Goal: Transaction & Acquisition: Purchase product/service

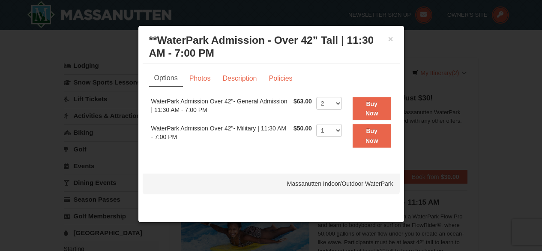
select select "2"
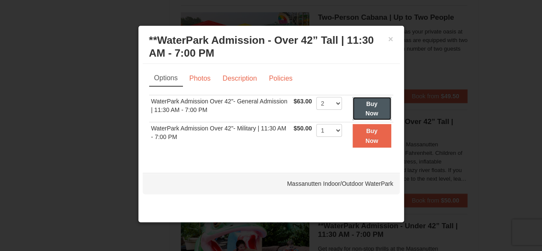
click at [375, 116] on button "Buy Now" at bounding box center [371, 109] width 39 height 24
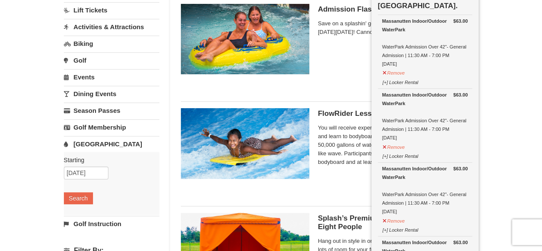
scroll to position [69, 0]
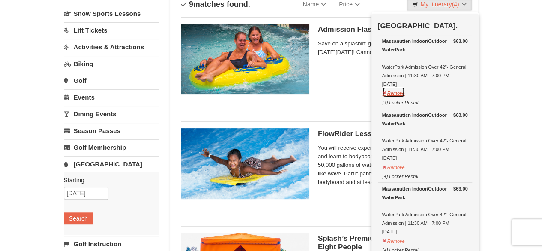
click at [383, 92] on button "Remove" at bounding box center [393, 92] width 23 height 11
click at [384, 93] on button "Remove" at bounding box center [393, 92] width 23 height 11
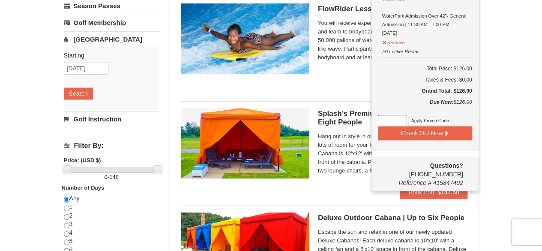
scroll to position [194, 0]
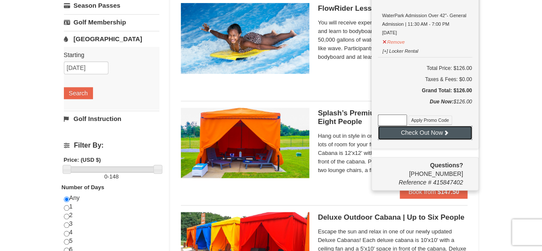
click at [419, 129] on button "Check Out Now" at bounding box center [425, 132] width 94 height 14
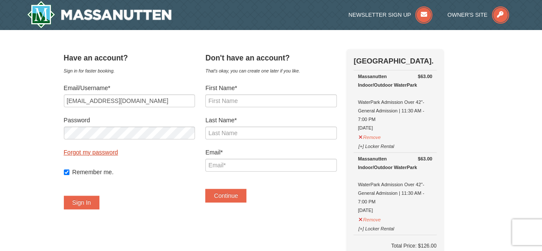
click at [105, 150] on link "Forgot my password" at bounding box center [91, 152] width 54 height 7
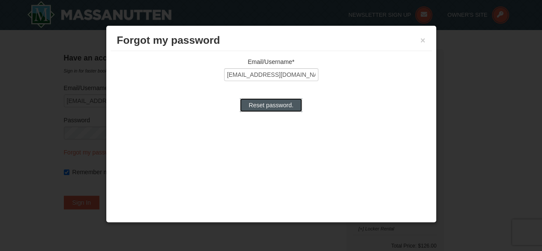
click at [269, 102] on input "Reset password." at bounding box center [271, 105] width 62 height 14
type input "Processing..."
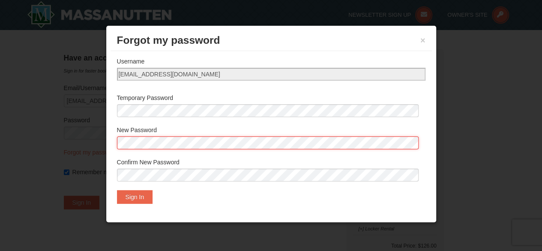
scroll to position [34, 0]
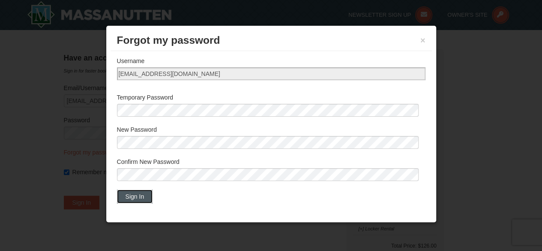
click at [130, 192] on button "Sign In" at bounding box center [135, 196] width 36 height 14
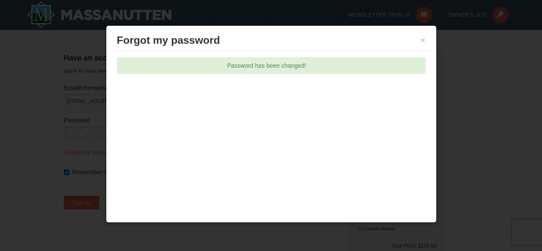
scroll to position [0, 0]
click at [424, 39] on button "×" at bounding box center [422, 40] width 5 height 9
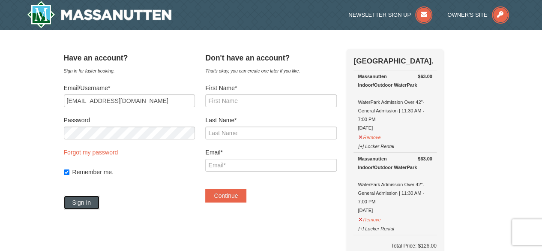
click at [81, 196] on button "Sign In" at bounding box center [82, 202] width 36 height 14
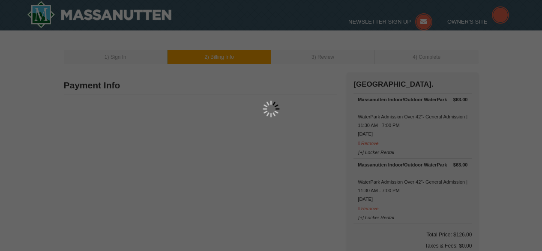
type input "Erin Weldon"
type input "220 Mill St"
type input "Dayton"
type input "22821"
type input "540"
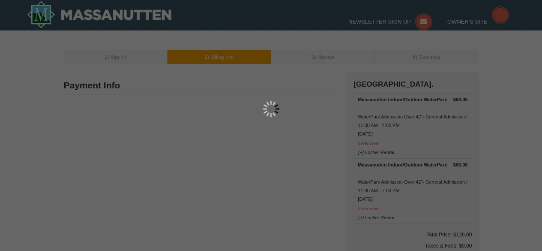
type input "271"
type input "8649"
type input "emw1710@gmail.com"
select select "VA"
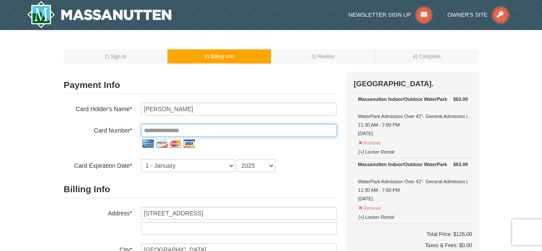
click at [210, 127] on input "tel" at bounding box center [239, 130] width 196 height 13
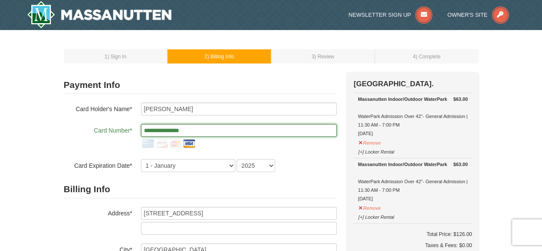
type input "**********"
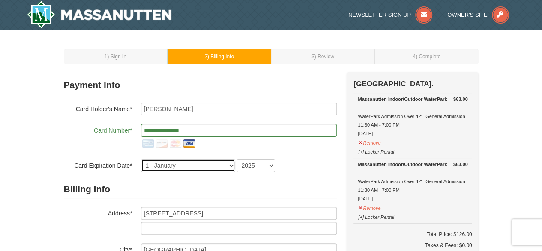
click at [228, 167] on select "1 - January 2 - February 3 - March 4 - April 5 - May 6 - June 7 - July 8 - Augu…" at bounding box center [188, 165] width 94 height 13
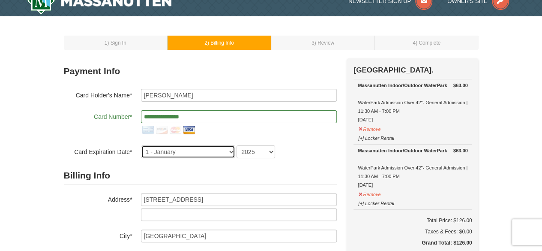
scroll to position [15, 0]
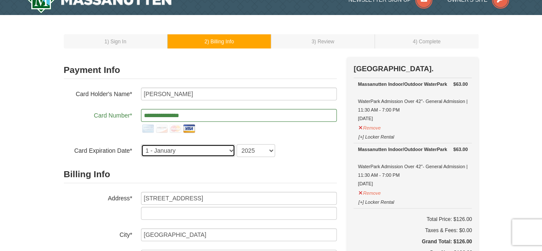
click at [230, 149] on select "1 - January 2 - February 3 - March 4 - April 5 - May 6 - June 7 - July 8 - Augu…" at bounding box center [188, 150] width 94 height 13
select select "5"
click at [141, 144] on select "1 - January 2 - February 3 - March 4 - April 5 - May 6 - June 7 - July 8 - Augu…" at bounding box center [188, 150] width 94 height 13
click at [268, 149] on select "2025 2026 2027 2028 2029 2030 2031 2032 2033 2034" at bounding box center [255, 150] width 39 height 13
select select "2026"
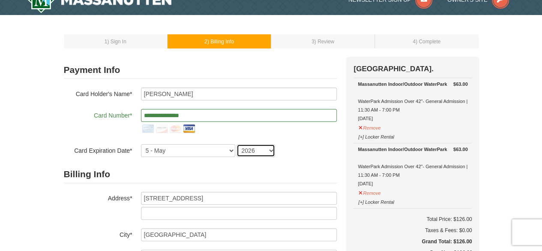
click at [236, 144] on select "2025 2026 2027 2028 2029 2030 2031 2032 2033 2034" at bounding box center [255, 150] width 39 height 13
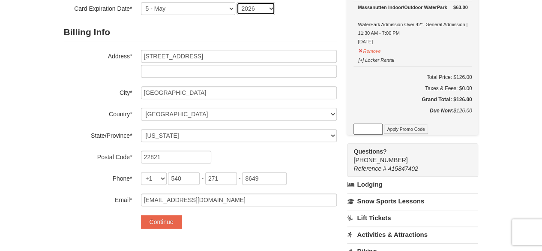
scroll to position [157, 0]
click at [161, 221] on button "Continue" at bounding box center [161, 221] width 41 height 14
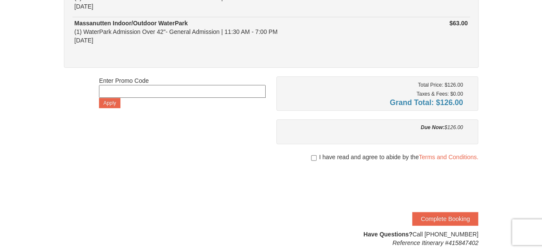
scroll to position [122, 0]
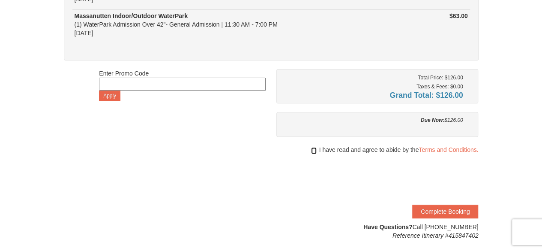
click at [311, 149] on input "checkbox" at bounding box center [314, 150] width 6 height 7
checkbox input "true"
click at [446, 148] on link "Terms and Conditions." at bounding box center [448, 149] width 60 height 7
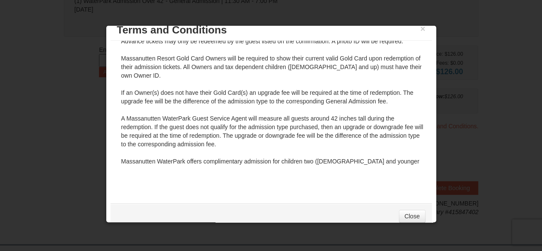
scroll to position [20, 0]
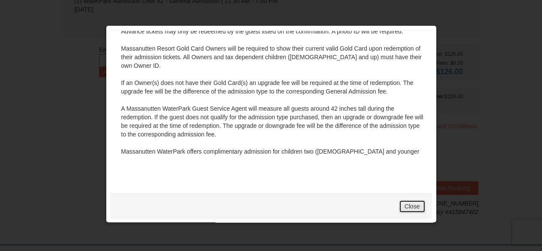
click at [404, 209] on link "Close" at bounding box center [412, 206] width 27 height 13
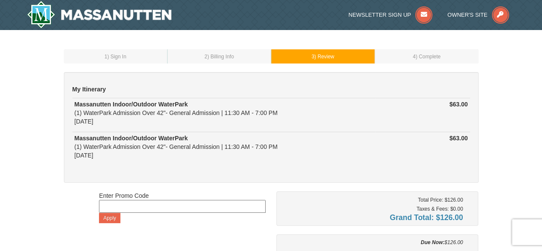
scroll to position [0, 0]
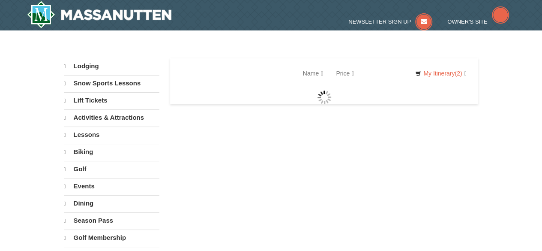
select select "9"
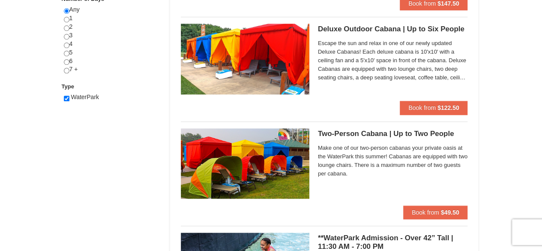
scroll to position [480, 0]
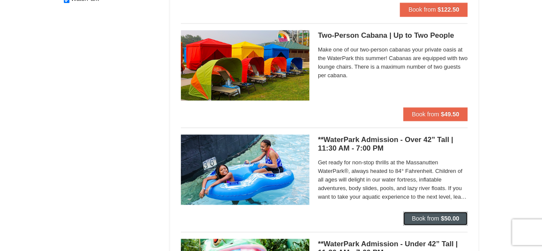
click at [435, 216] on span "Book from" at bounding box center [425, 218] width 27 height 7
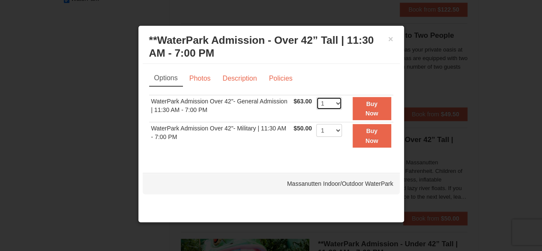
click at [335, 100] on select "1 2 3 4 5 6 7 8 9 10 11 12 13 14 15 16 17 18 19 20 21 22" at bounding box center [329, 103] width 26 height 13
select select "2"
click at [316, 97] on select "1 2 3 4 5 6 7 8 9 10 11 12 13 14 15 16 17 18 19 20 21 22" at bounding box center [329, 103] width 26 height 13
click at [367, 103] on strong "Buy Now" at bounding box center [371, 108] width 13 height 16
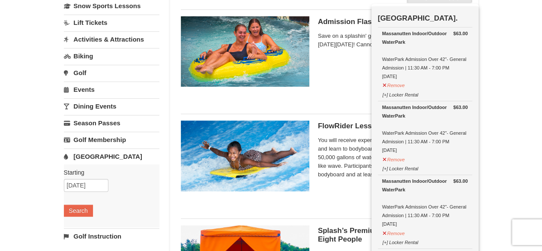
scroll to position [76, 0]
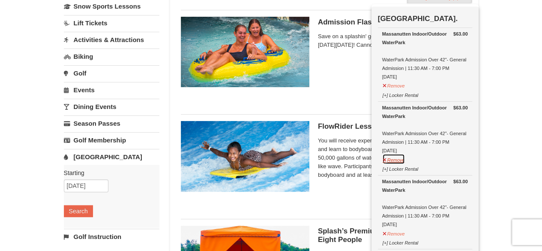
click at [391, 157] on button "Remove" at bounding box center [393, 158] width 23 height 11
click at [388, 85] on button "Remove" at bounding box center [393, 84] width 23 height 11
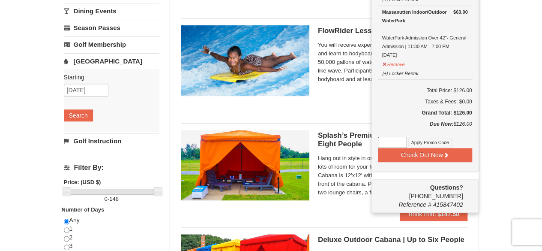
scroll to position [174, 0]
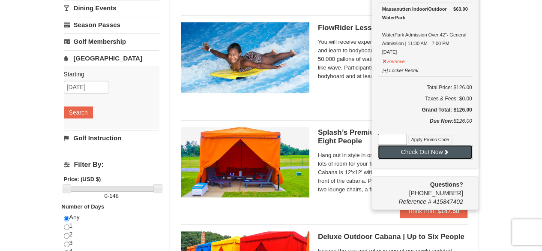
click at [427, 152] on button "Check Out Now" at bounding box center [425, 152] width 94 height 14
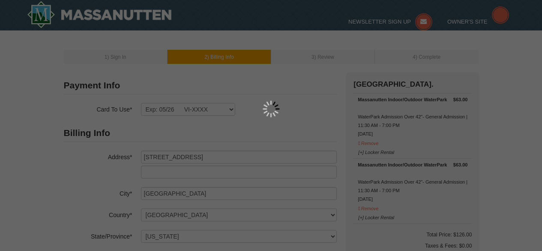
select select "VA"
